Goal: Information Seeking & Learning: Find contact information

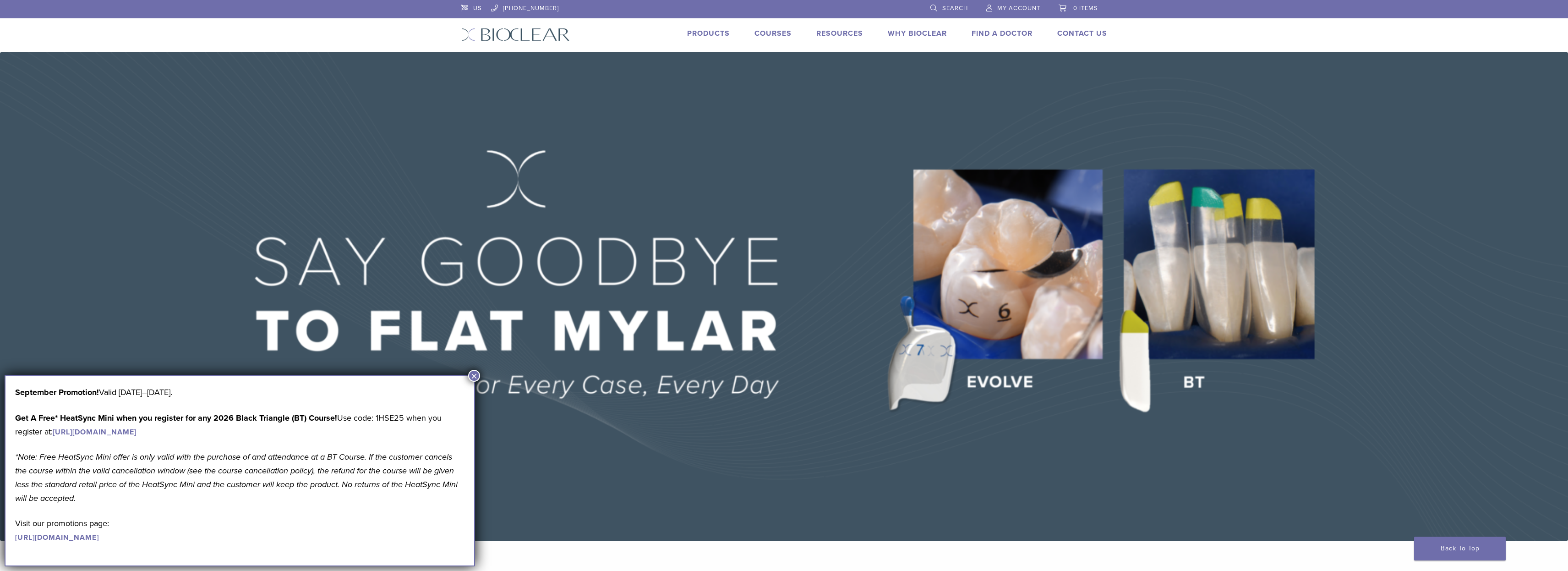
click at [768, 162] on img at bounding box center [784, 296] width 1568 height 488
click at [478, 373] on button "×" at bounding box center [474, 375] width 12 height 12
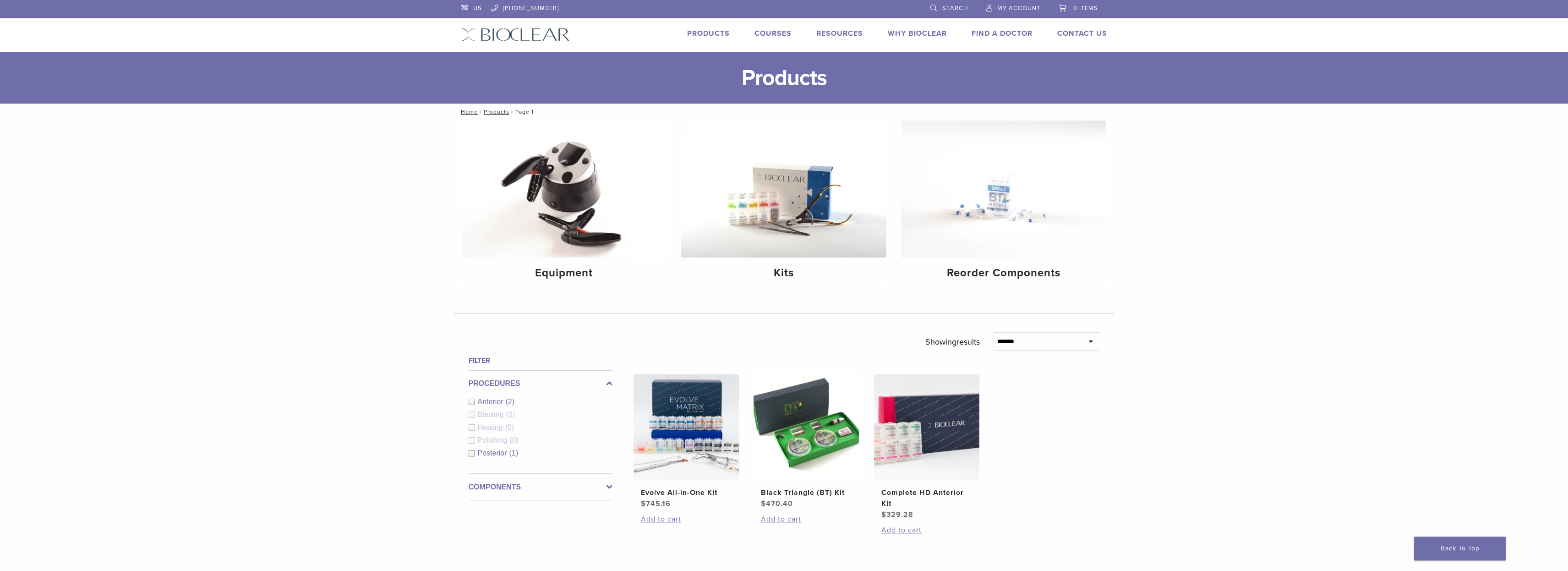
click at [912, 34] on link "Why Bioclear" at bounding box center [917, 33] width 59 height 10
click at [908, 37] on link "Why Bioclear" at bounding box center [917, 33] width 59 height 10
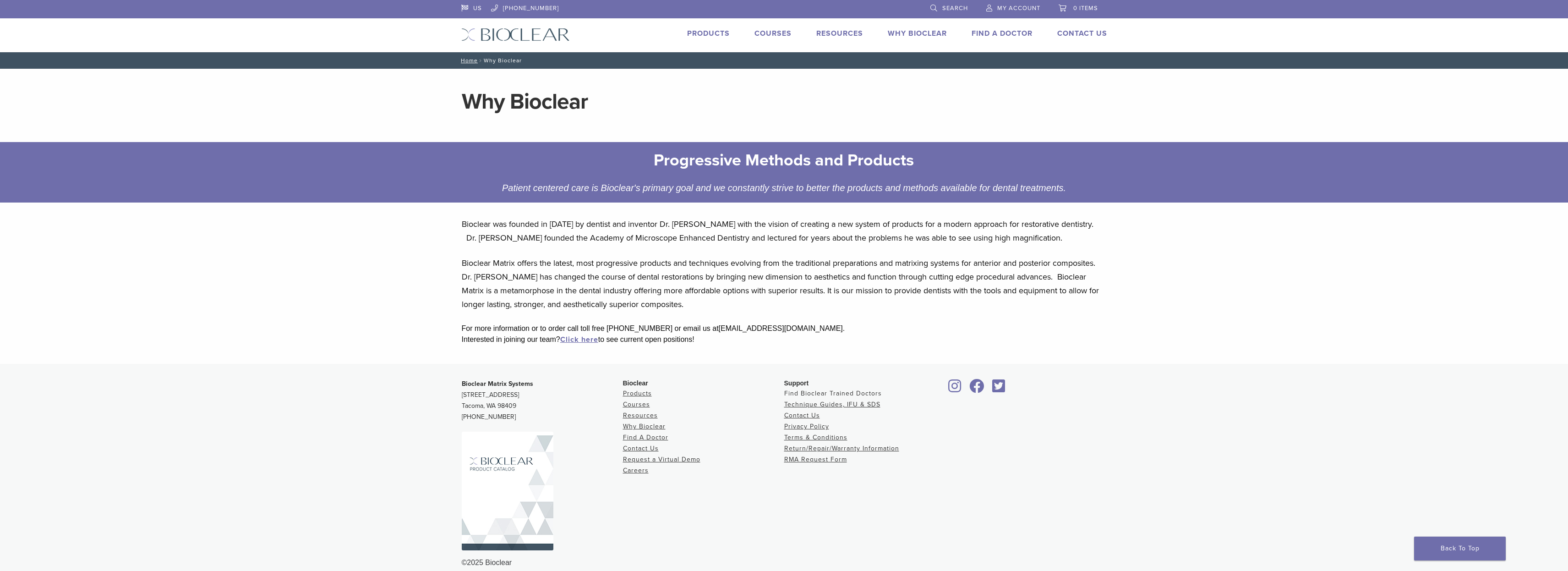
click at [797, 392] on link "Find Bioclear Trained Doctors" at bounding box center [832, 394] width 97 height 8
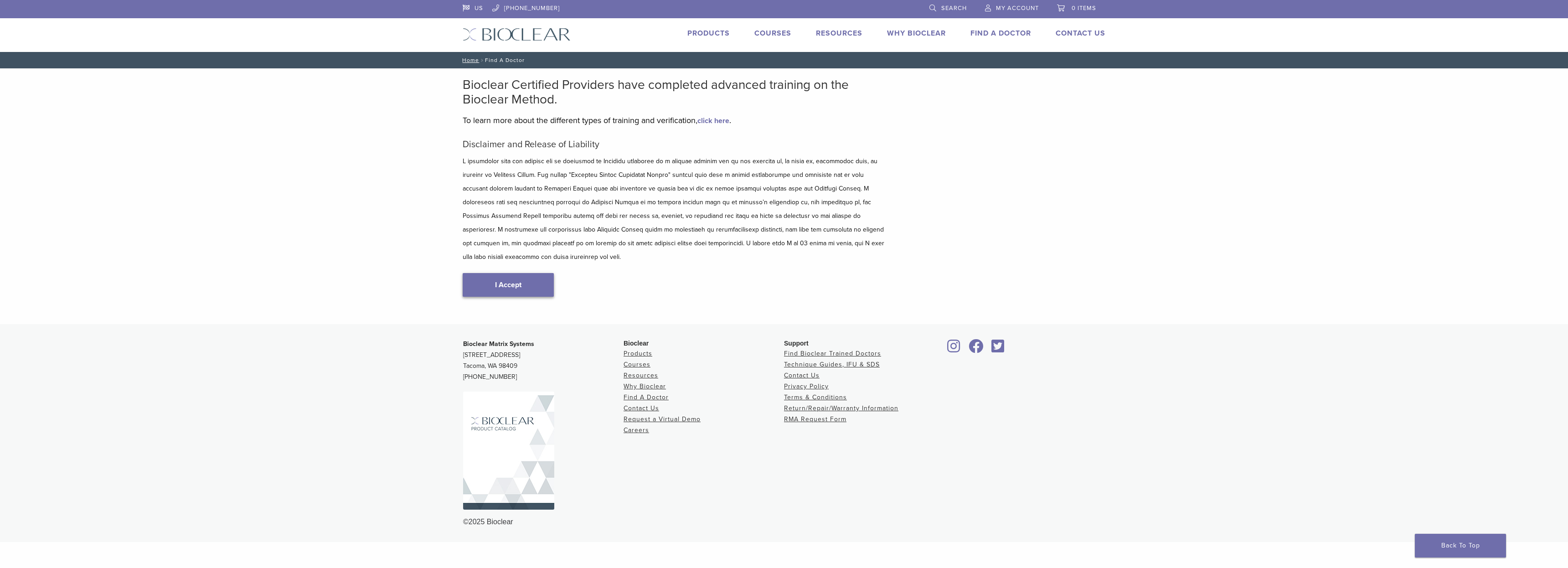
click at [541, 273] on link "I Accept" at bounding box center [508, 284] width 91 height 24
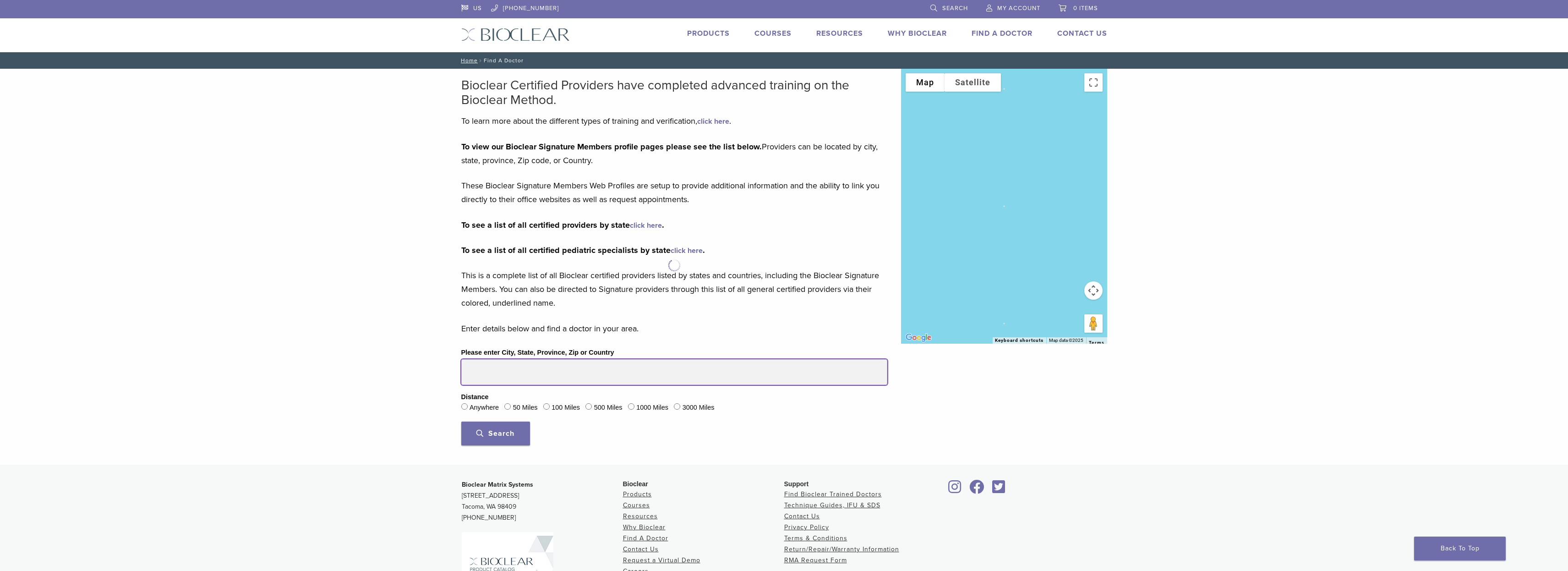
click at [470, 374] on input "Please enter City, State, Province, Zip or Country" at bounding box center [674, 371] width 426 height 25
click at [490, 375] on input "*****" at bounding box center [674, 371] width 426 height 25
type input "*****"
click at [461, 421] on button "Search" at bounding box center [495, 433] width 69 height 24
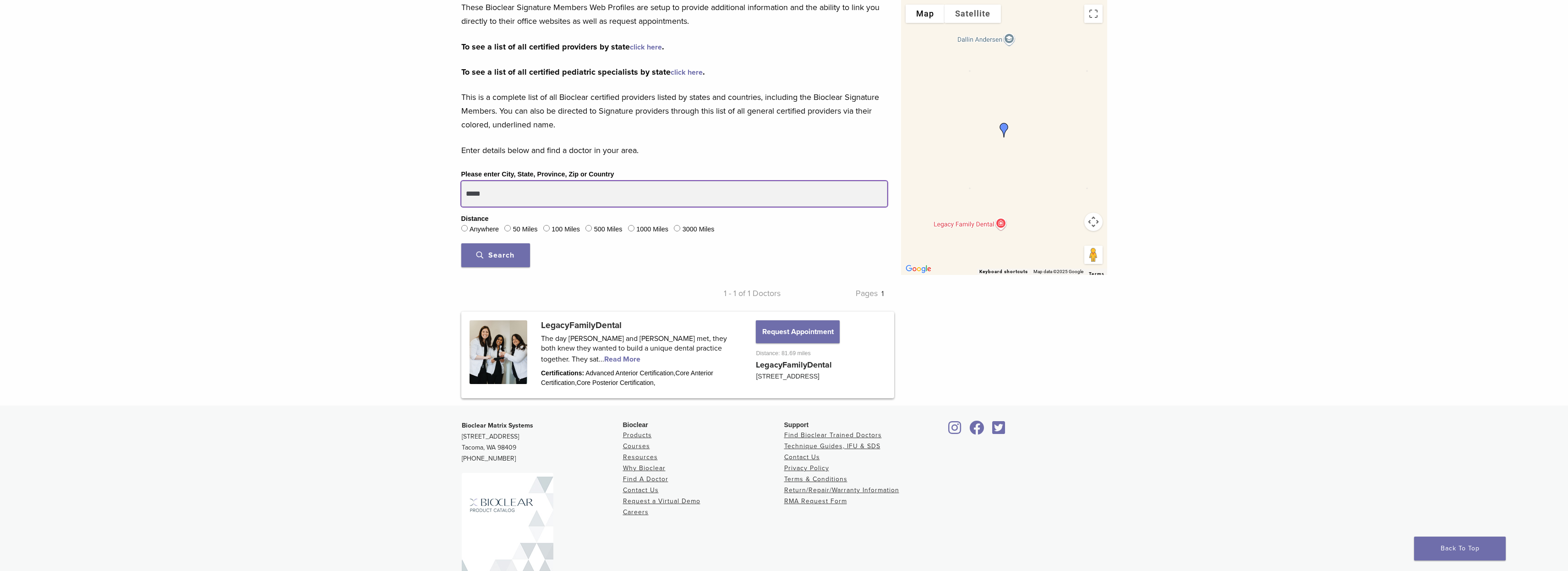
scroll to position [187, 0]
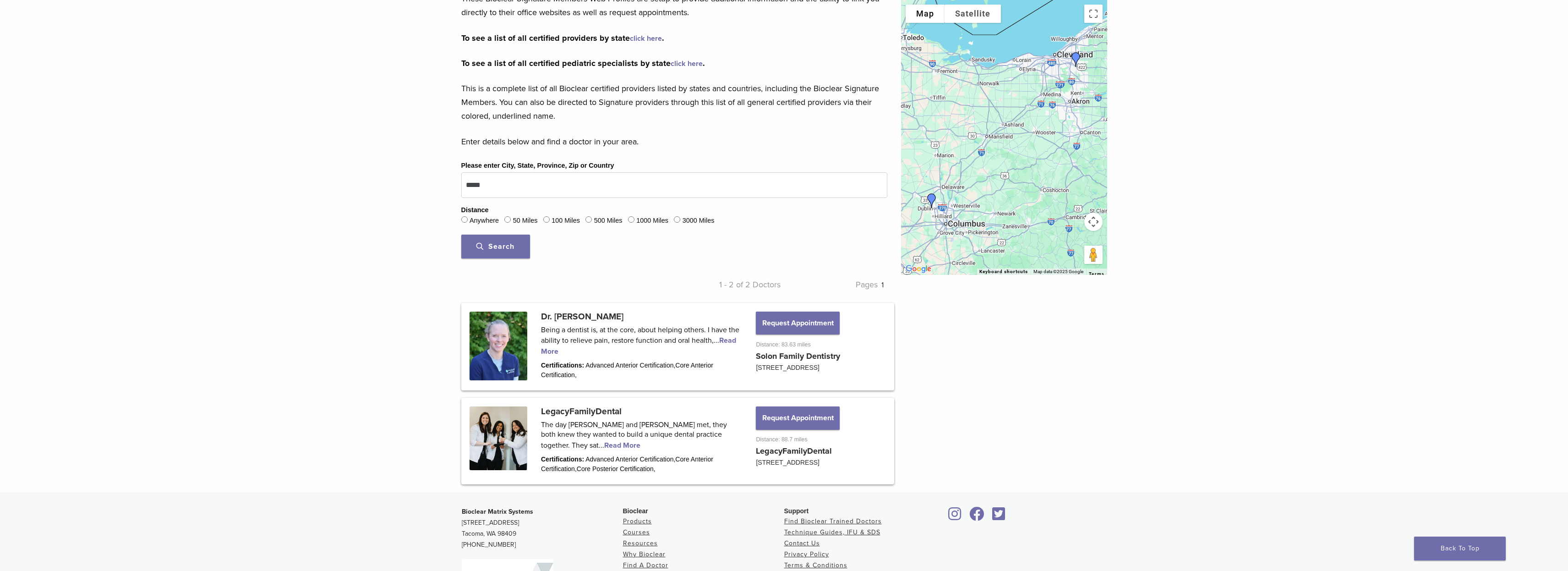
click at [516, 249] on button "Search" at bounding box center [495, 246] width 69 height 24
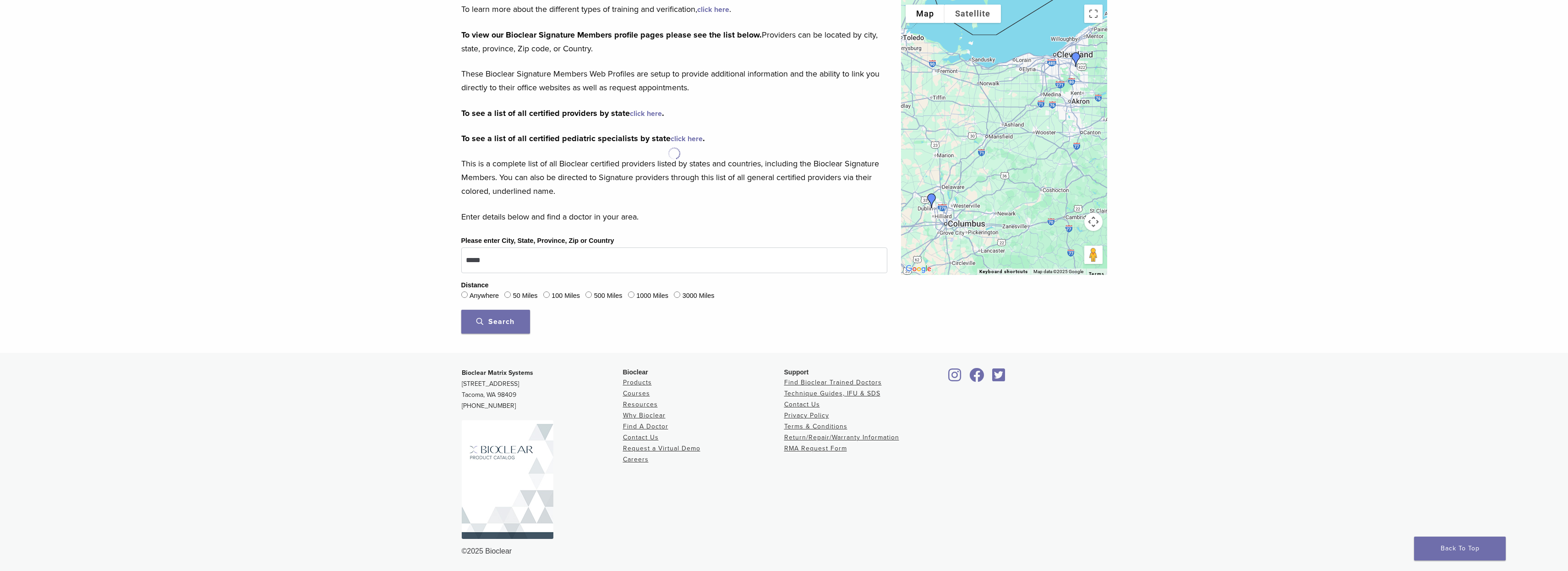
click at [643, 112] on link "click here" at bounding box center [645, 114] width 32 height 10
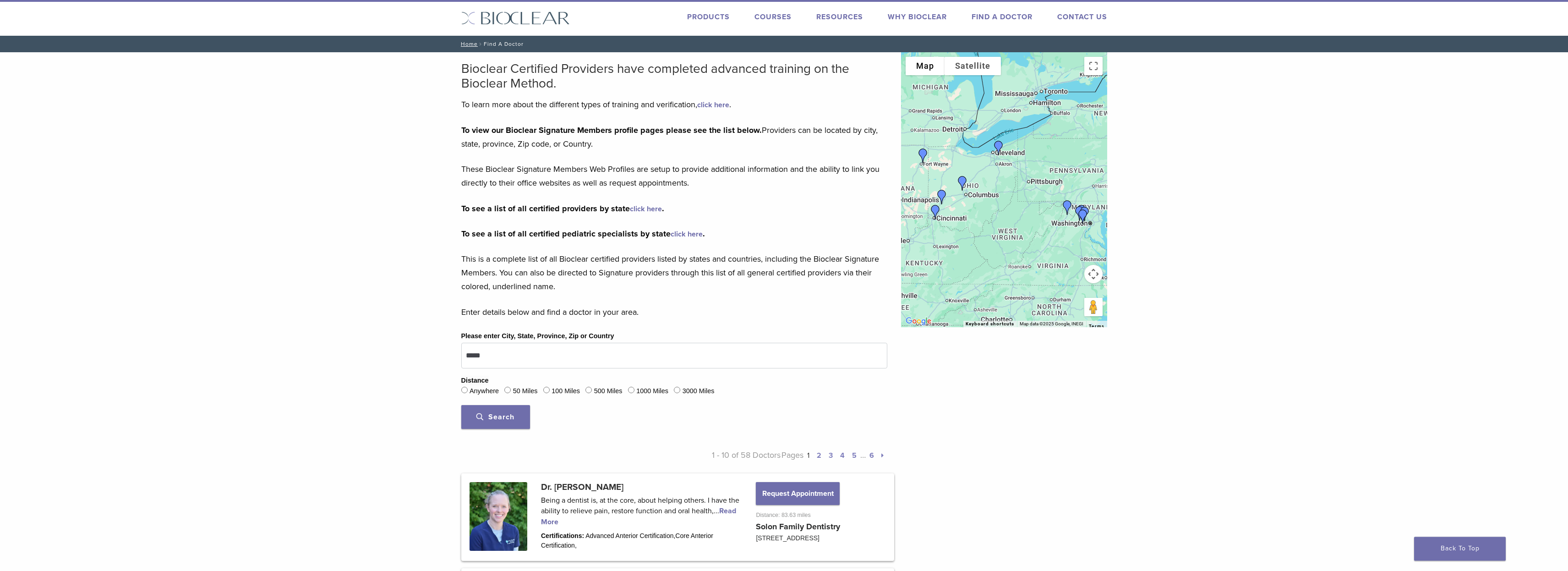
scroll to position [0, 0]
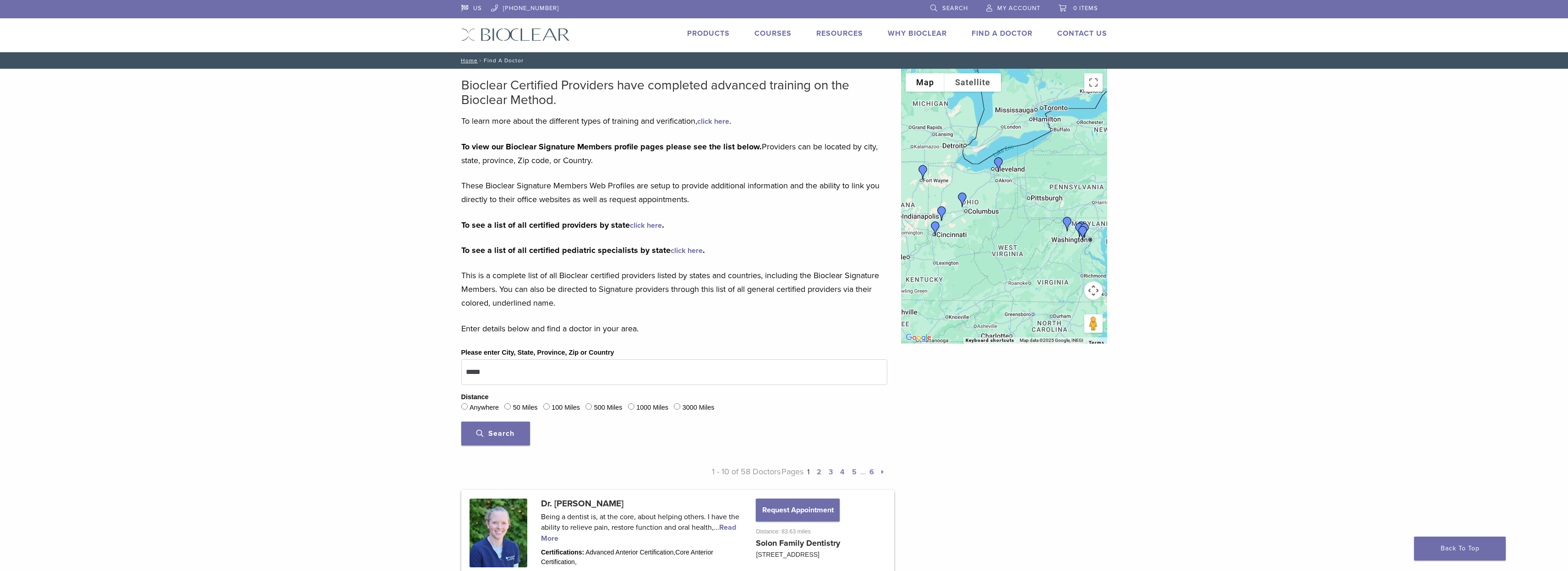
click at [721, 124] on link "click here" at bounding box center [713, 121] width 32 height 10
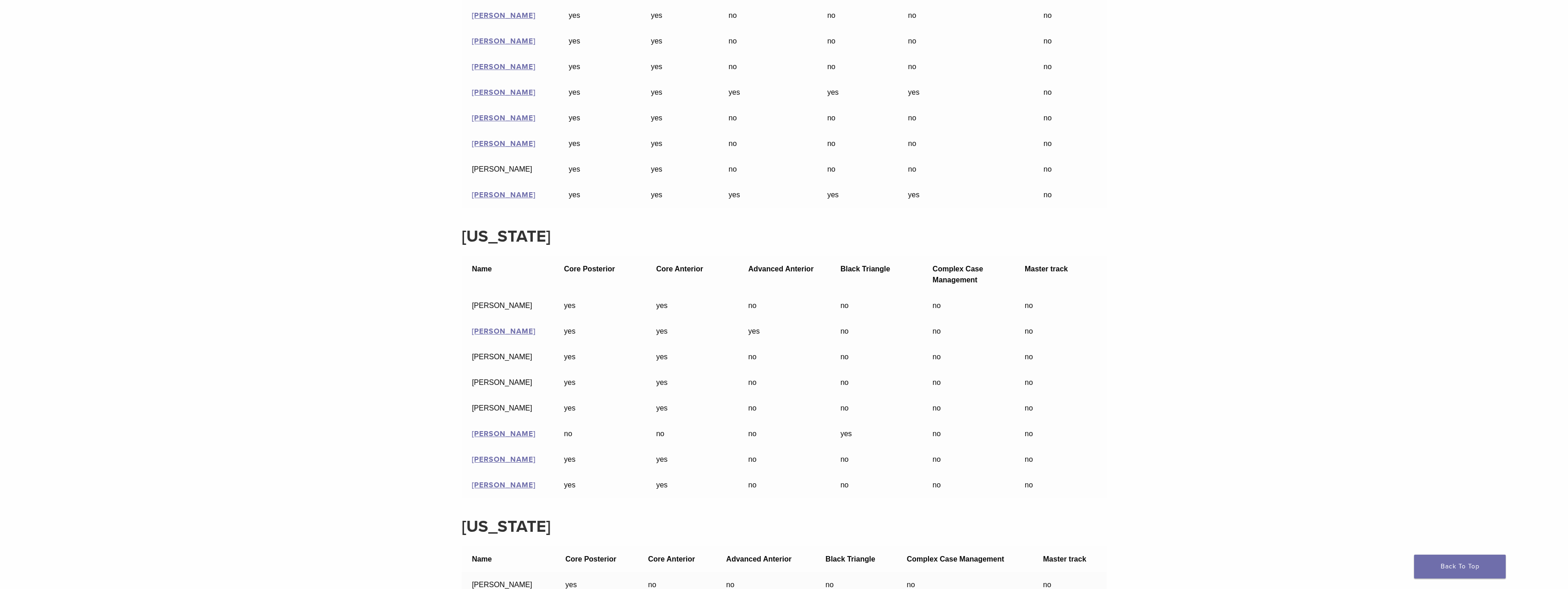
scroll to position [13129, 0]
